Goal: Information Seeking & Learning: Learn about a topic

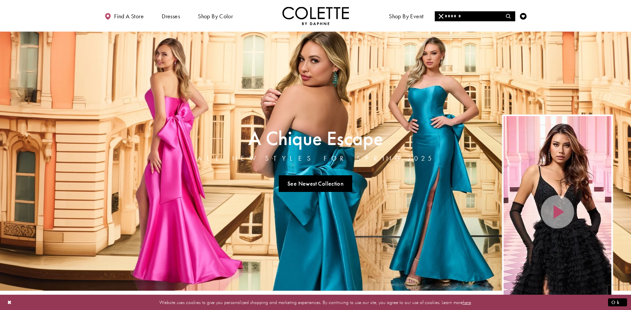
click at [471, 17] on input "Search" at bounding box center [475, 16] width 80 height 10
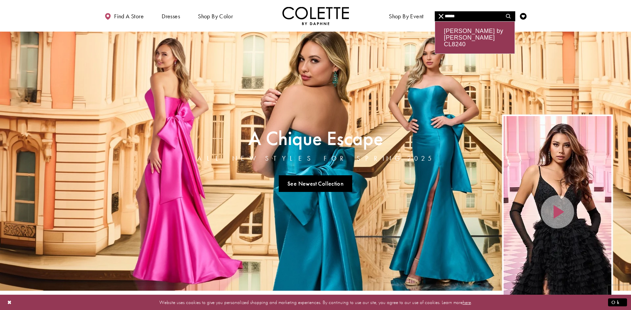
type input "******"
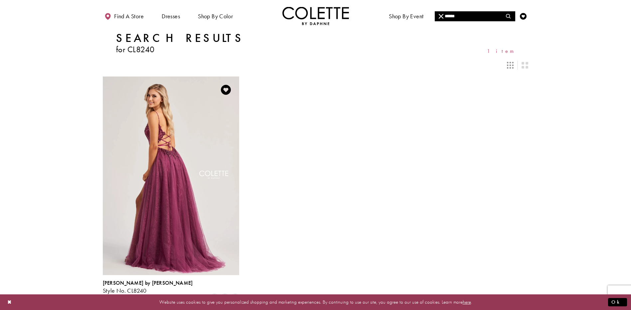
click at [186, 168] on img "Visit Colette by Daphne Style No. CL8240 Page" at bounding box center [171, 176] width 136 height 198
